Goal: Information Seeking & Learning: Understand process/instructions

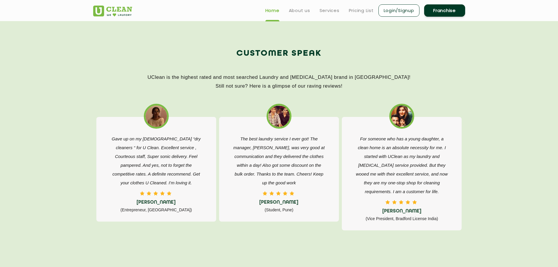
scroll to position [791, 0]
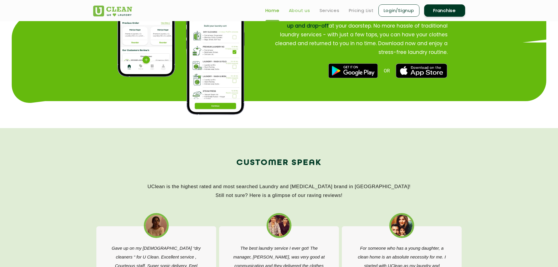
click at [295, 10] on link "About us" at bounding box center [299, 10] width 21 height 7
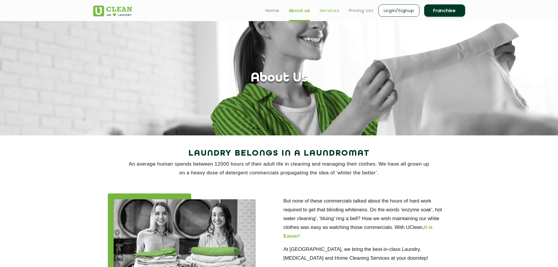
click at [323, 12] on link "Services" at bounding box center [330, 10] width 20 height 7
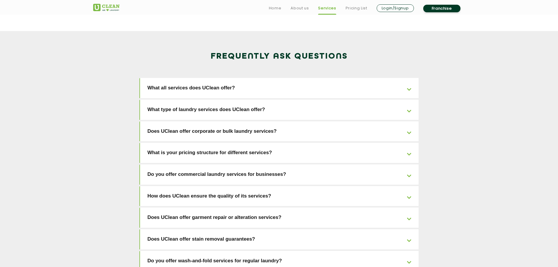
scroll to position [765, 0]
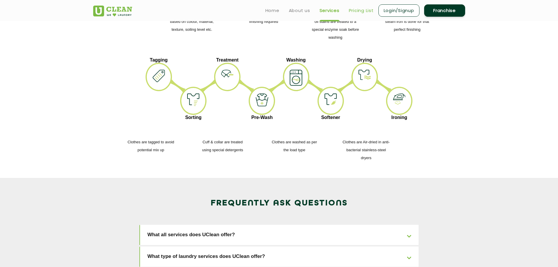
click at [361, 10] on link "Pricing List" at bounding box center [361, 10] width 25 height 7
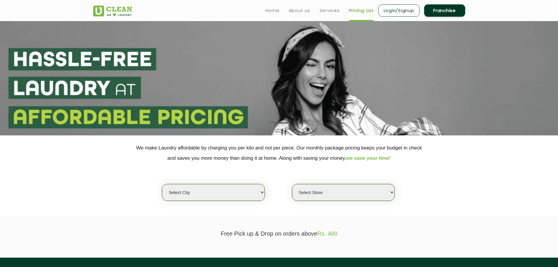
click at [447, 12] on link "Franchise" at bounding box center [444, 10] width 41 height 12
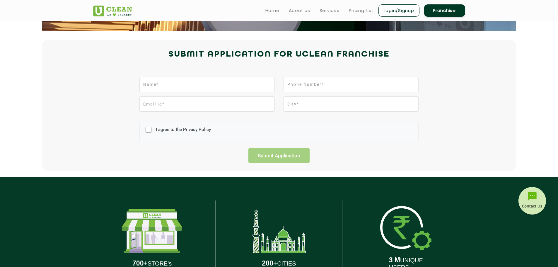
scroll to position [29, 0]
